Goal: Task Accomplishment & Management: Use online tool/utility

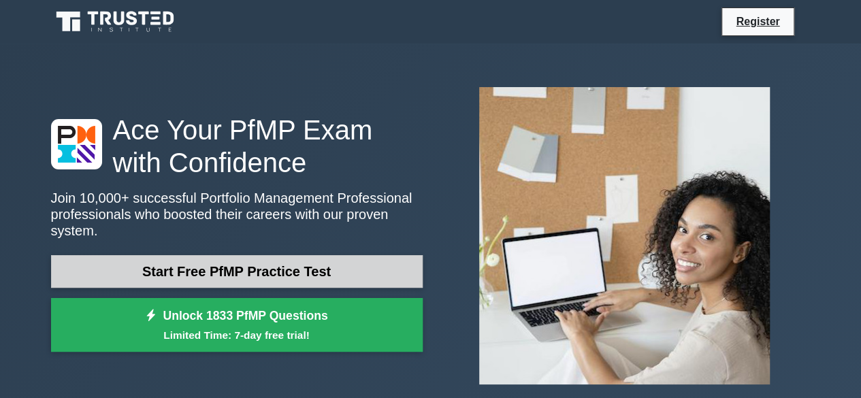
drag, startPoint x: 0, startPoint y: 0, endPoint x: 194, endPoint y: 265, distance: 328.1
click at [194, 265] on link "Start Free PfMP Practice Test" at bounding box center [237, 271] width 372 height 33
